Goal: Check status

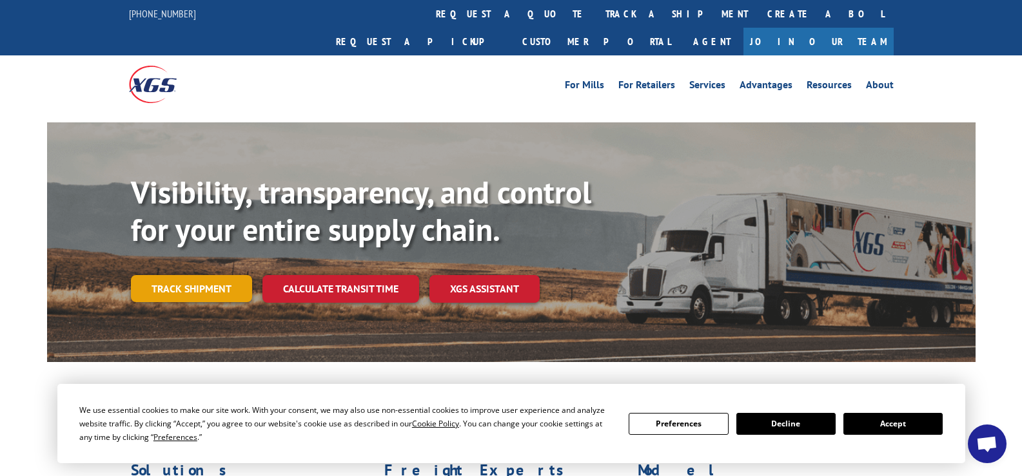
click at [181, 275] on link "Track shipment" at bounding box center [191, 288] width 121 height 27
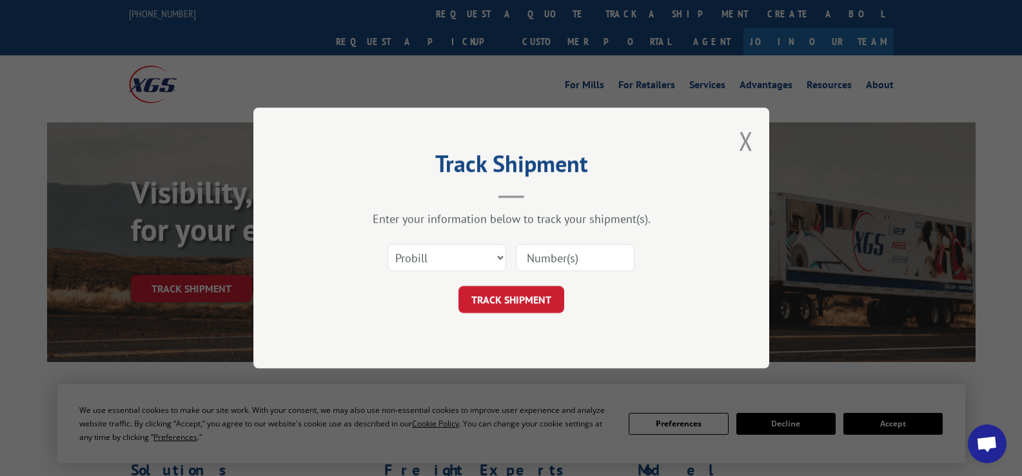
click at [598, 256] on input at bounding box center [575, 257] width 119 height 27
type input "76254"
click at [491, 298] on button "TRACK SHIPMENT" at bounding box center [511, 299] width 106 height 27
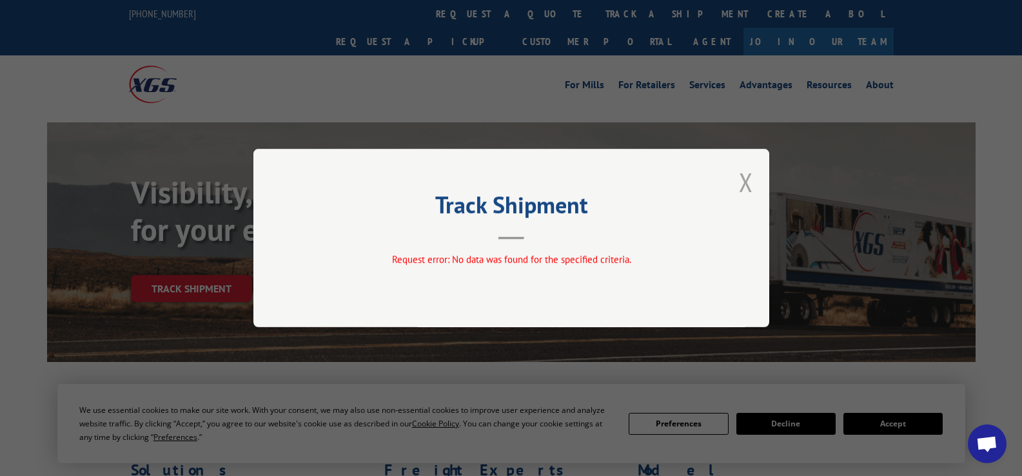
click at [744, 179] on button "Close modal" at bounding box center [746, 182] width 14 height 34
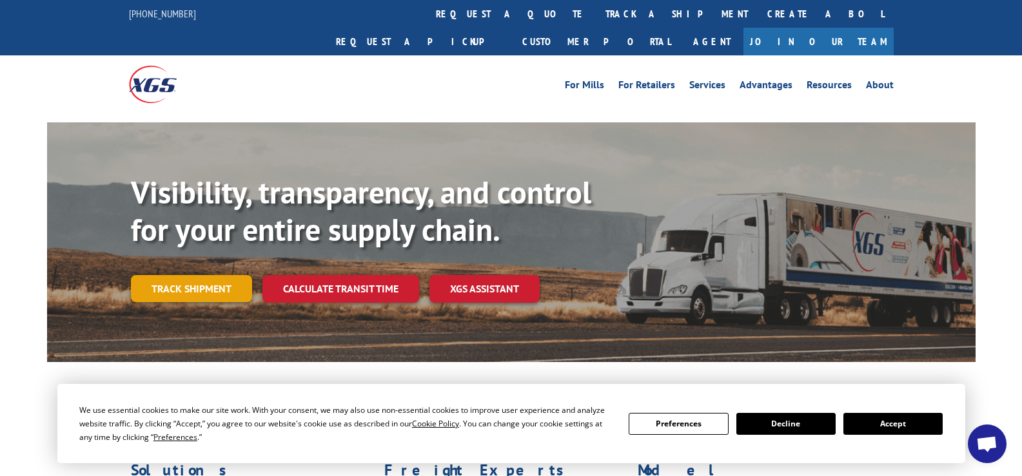
click at [192, 275] on link "Track shipment" at bounding box center [191, 288] width 121 height 27
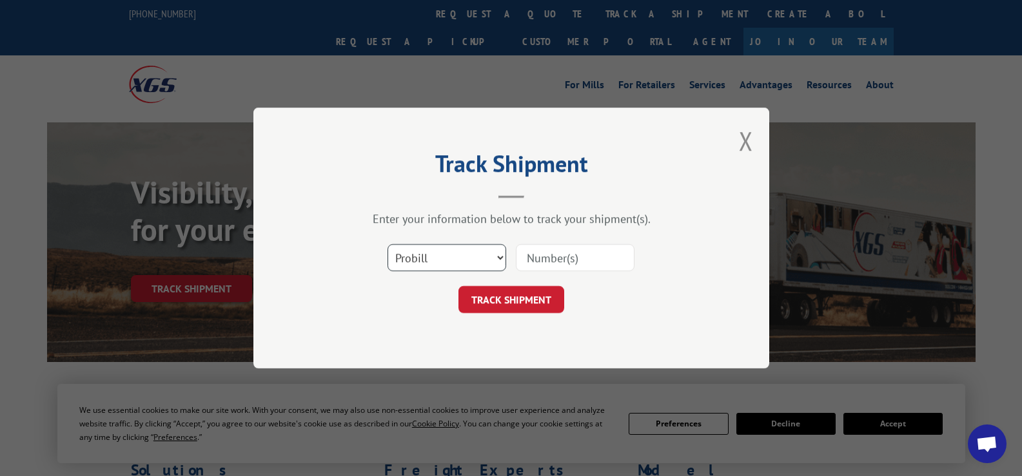
click at [500, 258] on select "Select category... Probill BOL PO" at bounding box center [446, 257] width 119 height 27
select select "bol"
click at [387, 244] on select "Select category... Probill BOL PO" at bounding box center [446, 257] width 119 height 27
click at [594, 257] on input at bounding box center [575, 257] width 119 height 27
type input "73668"
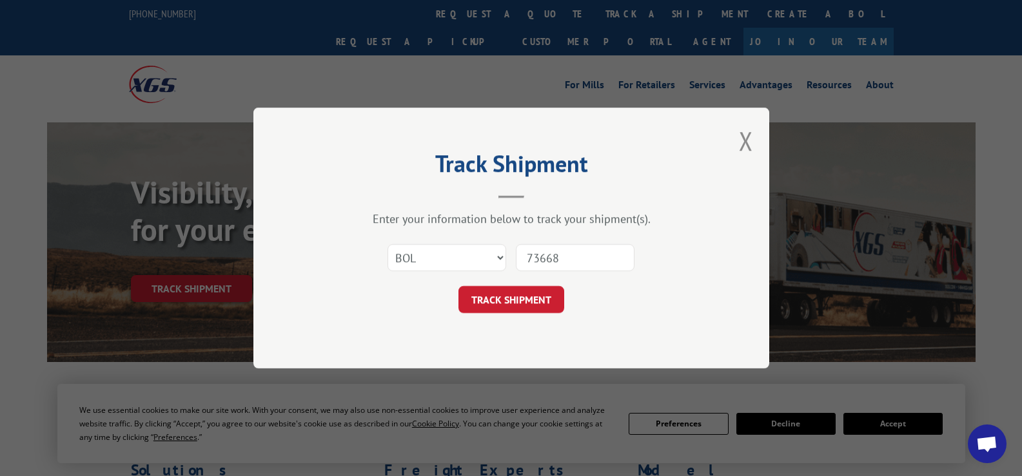
click at [585, 260] on input "73668" at bounding box center [575, 257] width 119 height 27
drag, startPoint x: 568, startPoint y: 257, endPoint x: 517, endPoint y: 262, distance: 51.1
click at [517, 262] on input "73668" at bounding box center [575, 257] width 119 height 27
click at [521, 300] on button "TRACK SHIPMENT" at bounding box center [511, 299] width 106 height 27
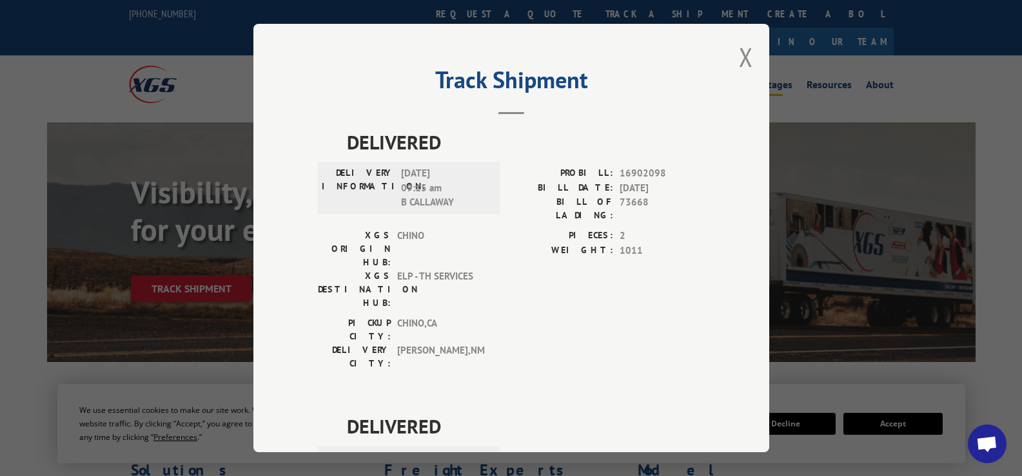
click at [739, 57] on button "Close modal" at bounding box center [746, 57] width 14 height 34
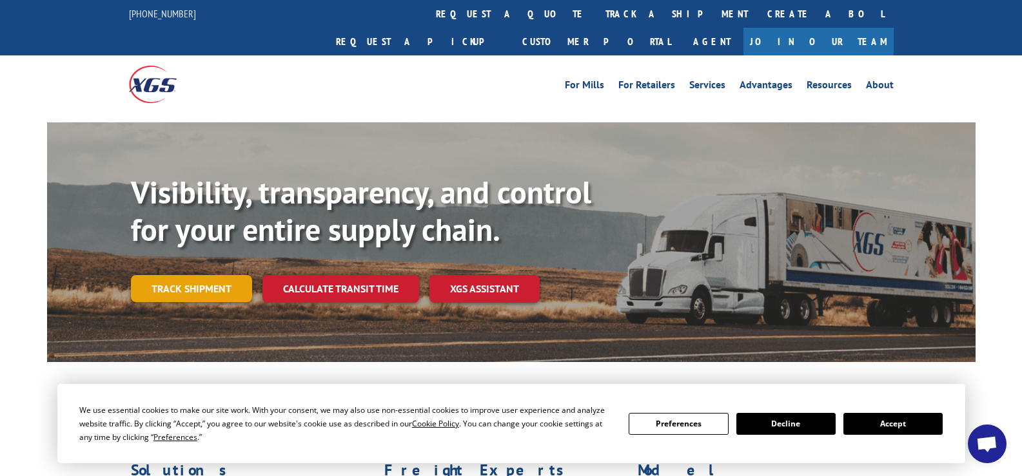
click at [204, 275] on link "Track shipment" at bounding box center [191, 288] width 121 height 27
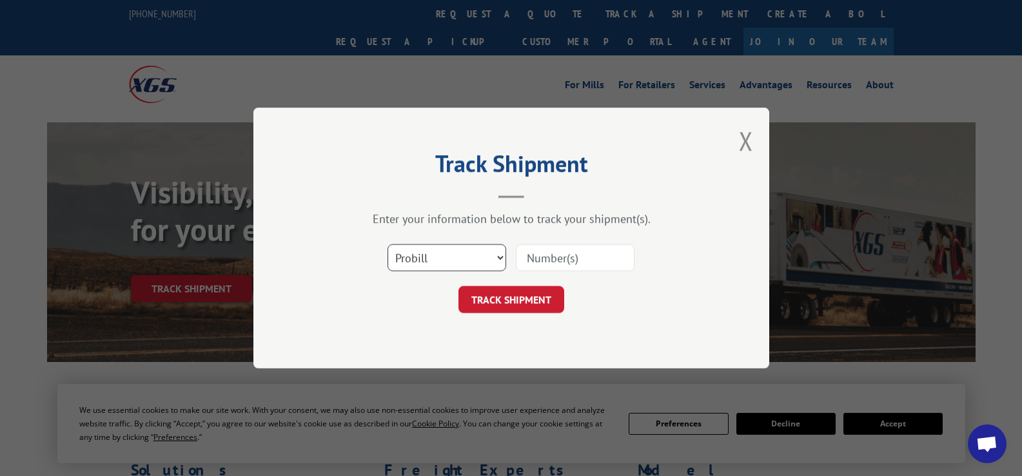
click at [488, 257] on select "Select category... Probill BOL PO" at bounding box center [446, 257] width 119 height 27
select select "bol"
click at [387, 244] on select "Select category... Probill BOL PO" at bounding box center [446, 257] width 119 height 27
click at [588, 260] on input at bounding box center [575, 257] width 119 height 27
type input "76254"
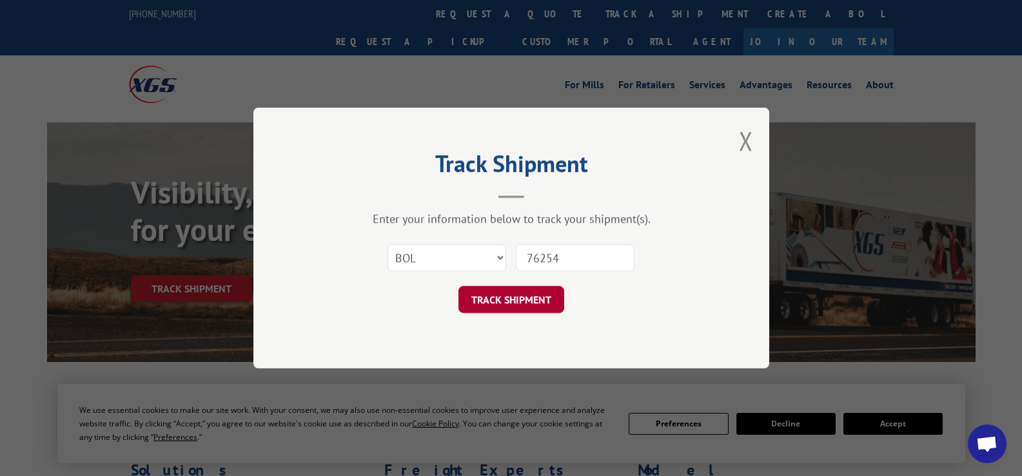
click at [511, 299] on button "TRACK SHIPMENT" at bounding box center [511, 299] width 106 height 27
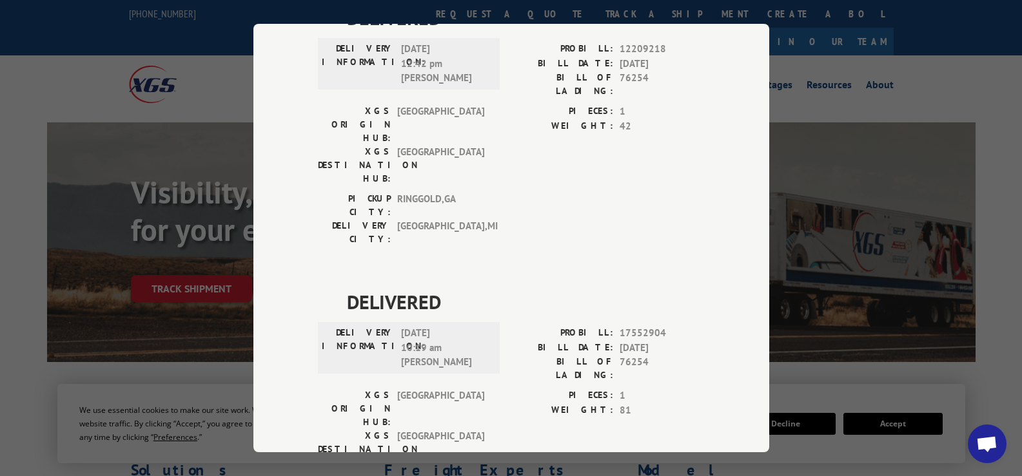
scroll to position [122, 0]
